Goal: Check status: Check status

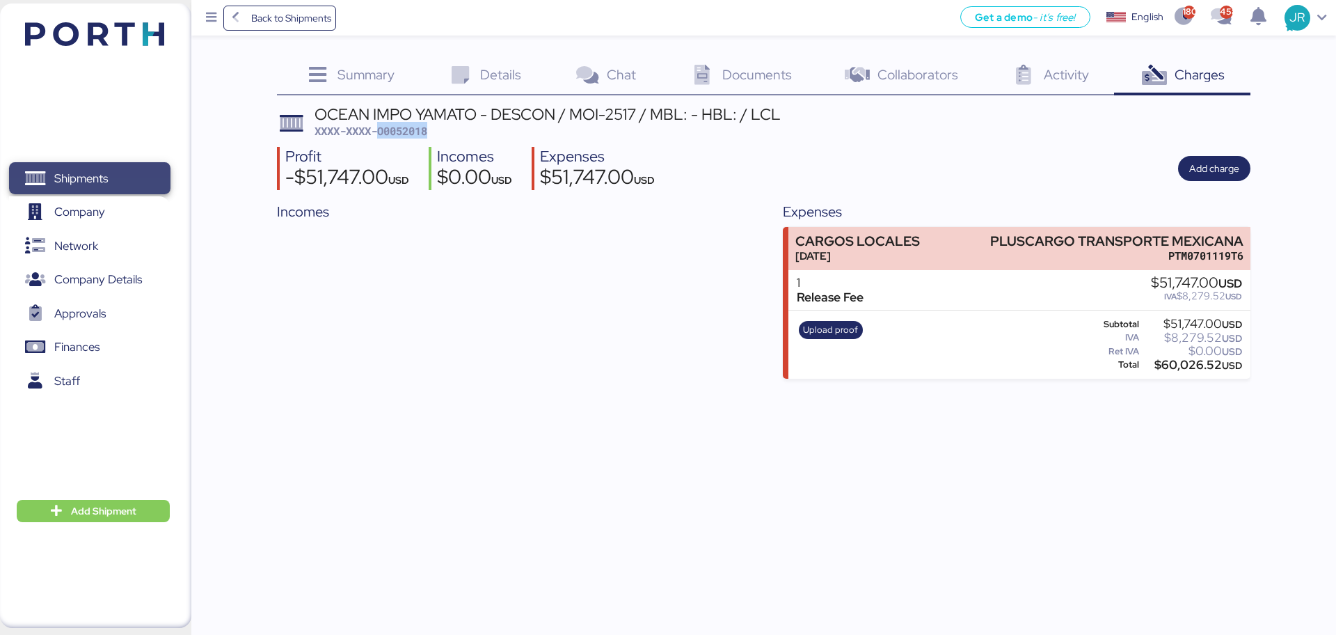
click at [72, 180] on span "Shipments" at bounding box center [81, 178] width 54 height 20
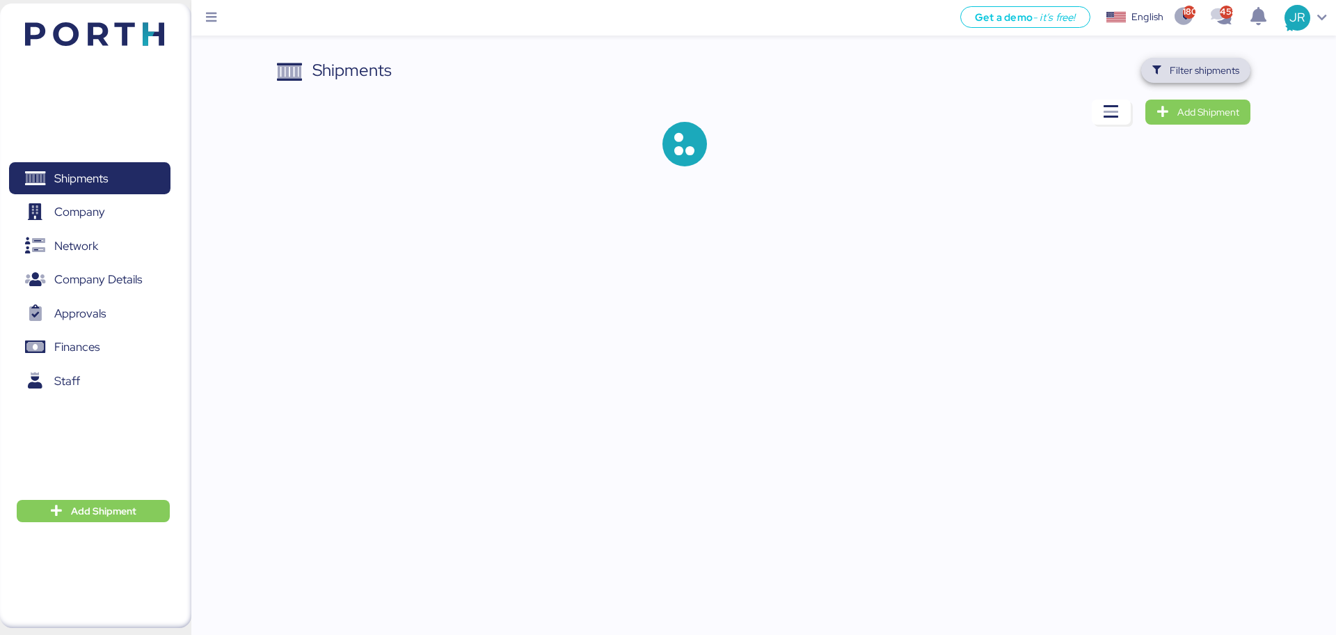
click at [1174, 79] on span "Filter shipments" at bounding box center [1196, 70] width 87 height 19
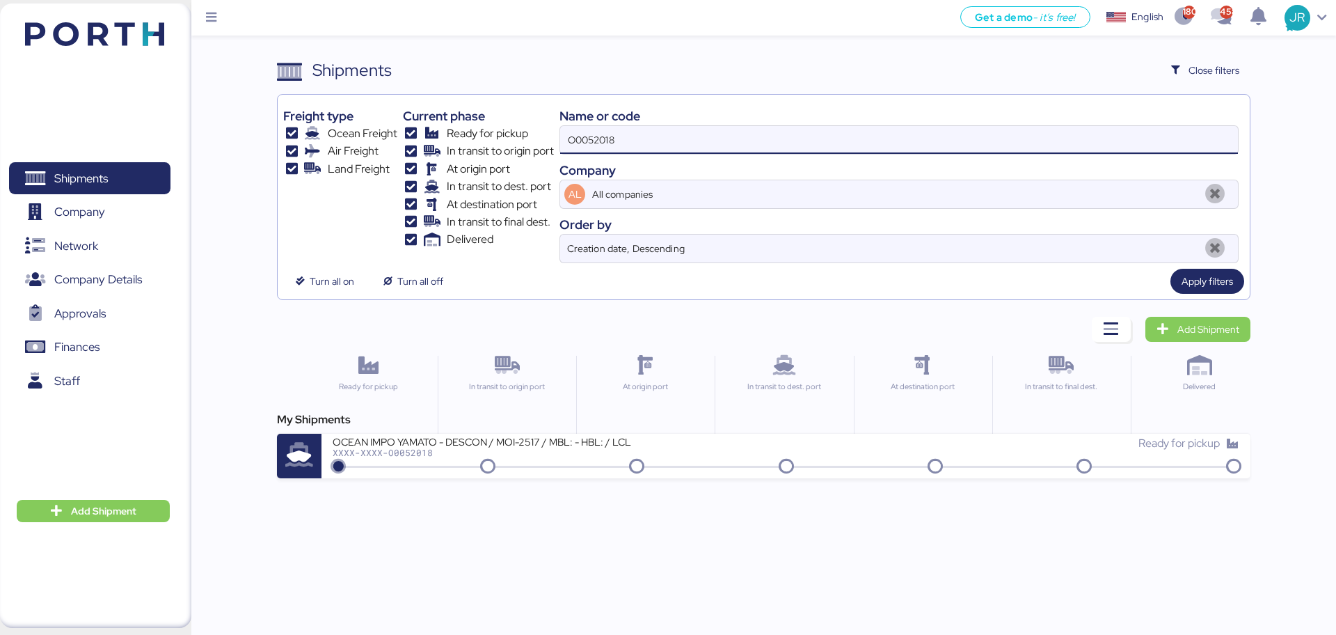
drag, startPoint x: 646, startPoint y: 139, endPoint x: 507, endPoint y: 124, distance: 140.0
click at [507, 124] on div "Freight type Ocean Freight Air Freight Land Freight Current phase Ready for pic…" at bounding box center [763, 181] width 960 height 163
paste input "1477"
type input "O0051477"
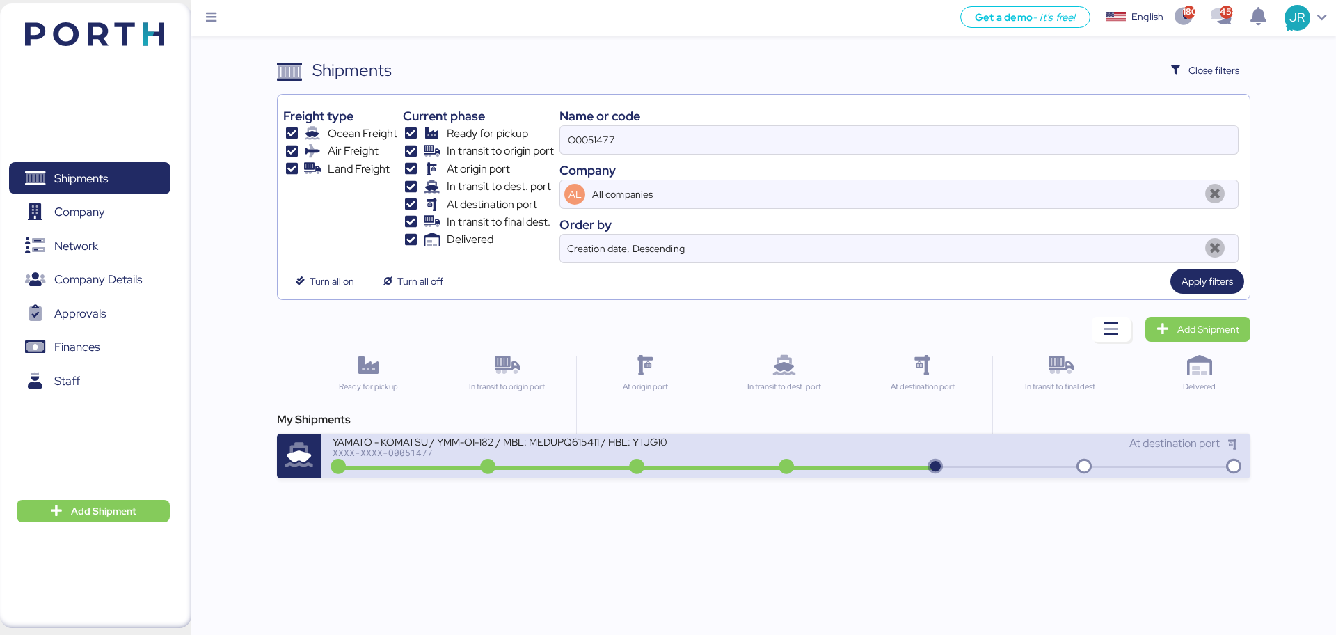
click at [528, 450] on div "XXXX-XXXX-O0051477" at bounding box center [500, 453] width 334 height 10
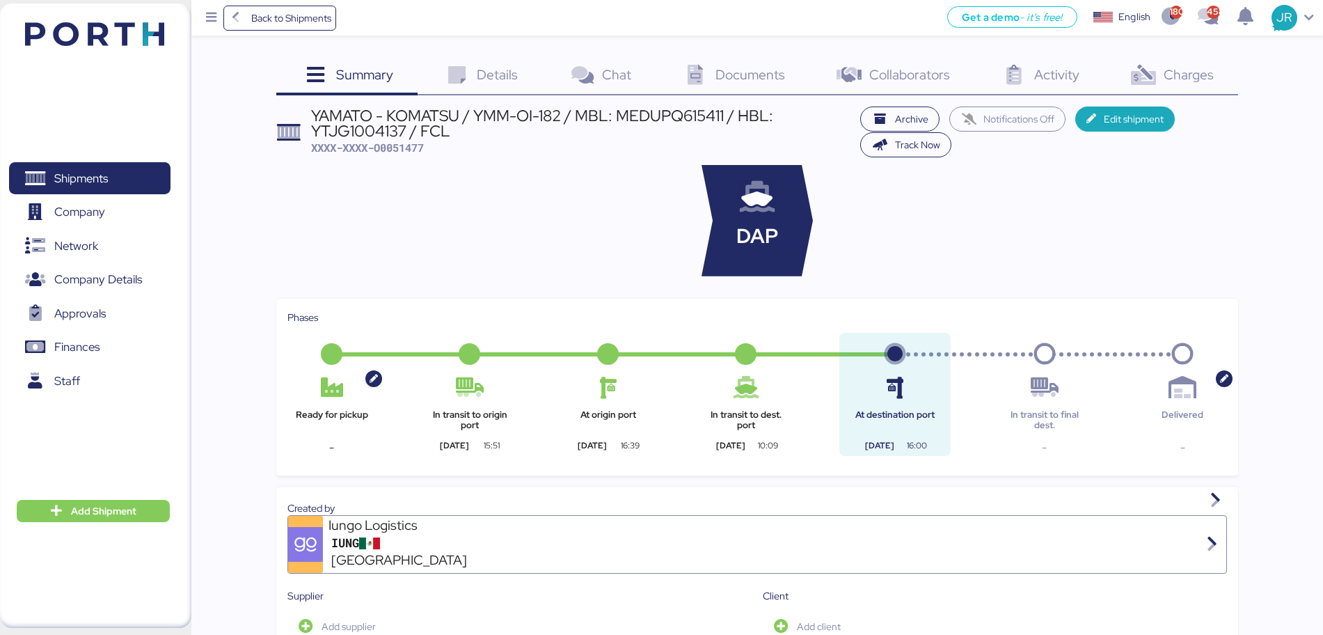
click at [1186, 86] on div "Charges 0" at bounding box center [1171, 77] width 134 height 38
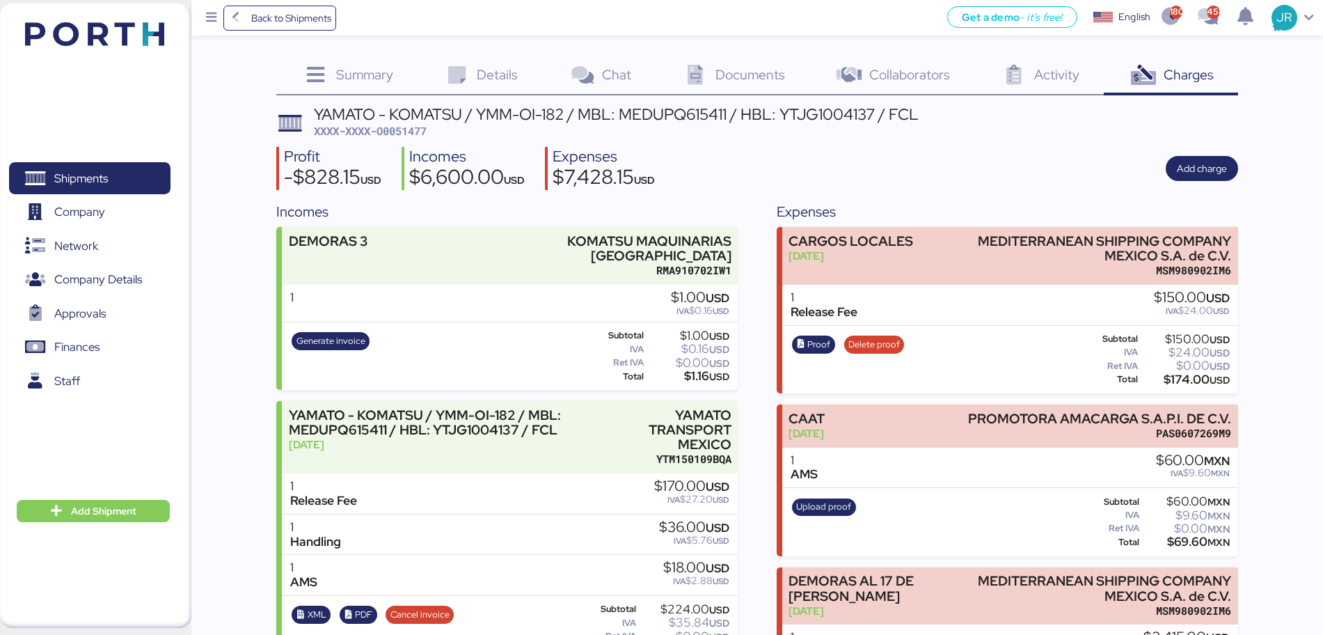
scroll to position [464, 0]
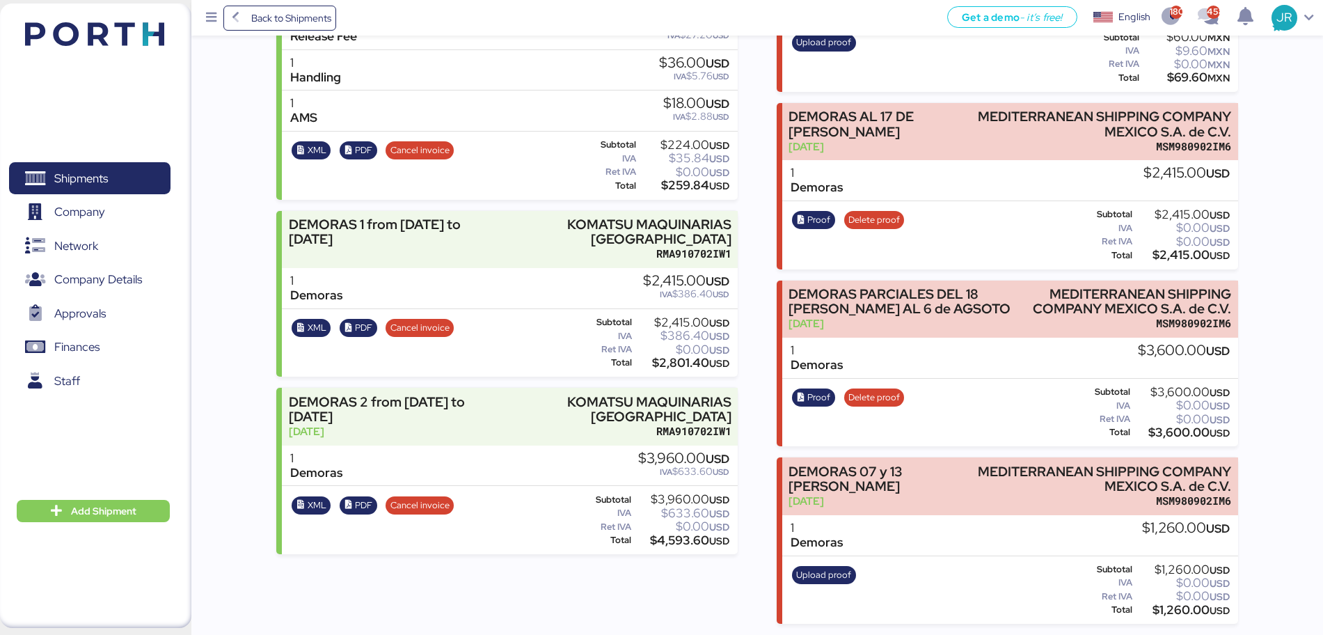
click at [959, 209] on div "Proof Delete proof Subtotal $2,415.00 USD IVA $0.00 USD Ret IVA $0.00 USD Total…" at bounding box center [1010, 235] width 456 height 68
